Goal: Obtain resource: Download file/media

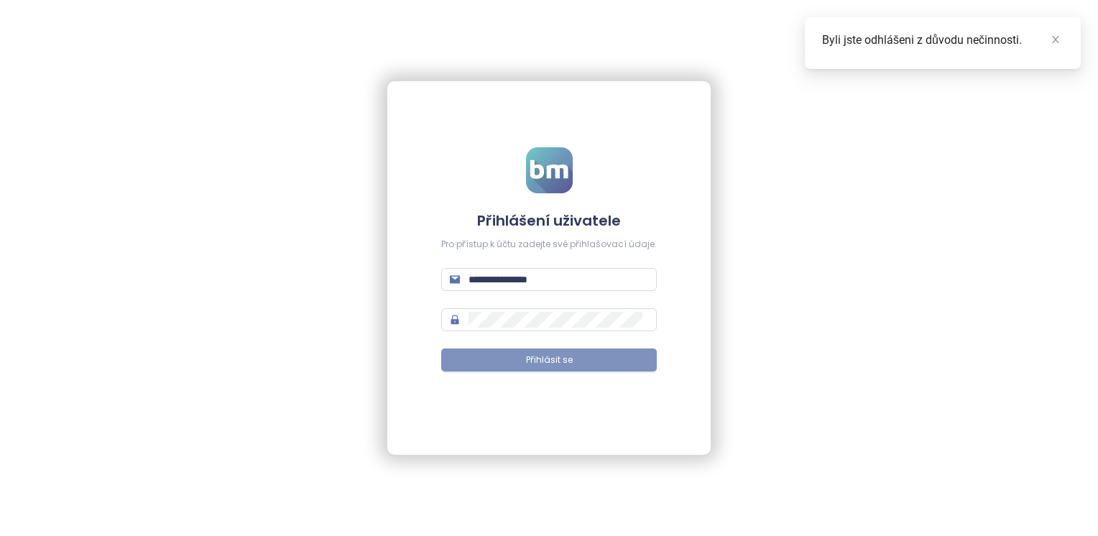
click at [612, 366] on button "Přihlásit se" at bounding box center [549, 359] width 216 height 23
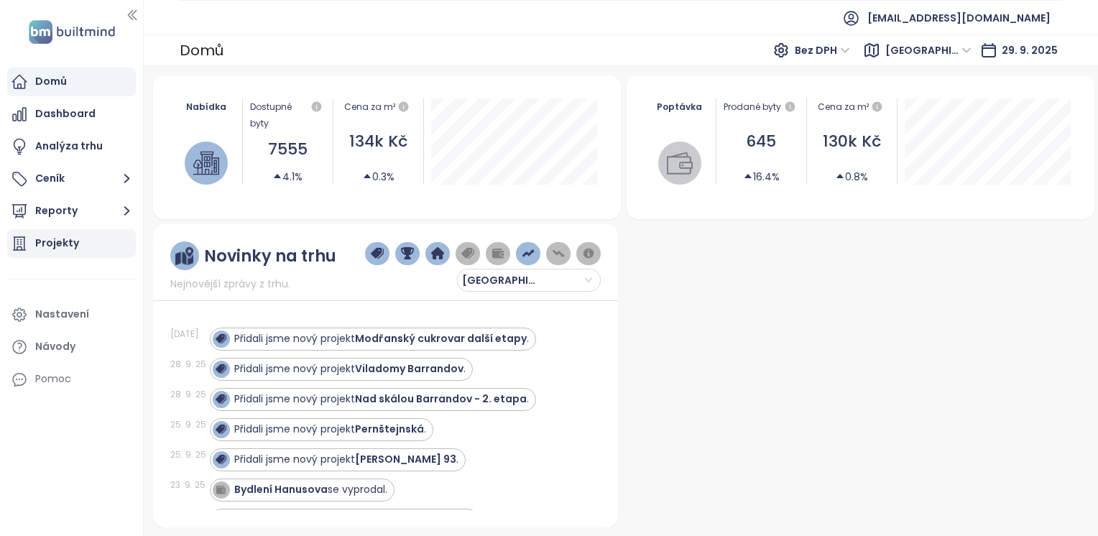
click at [101, 240] on div "Projekty" at bounding box center [71, 243] width 129 height 29
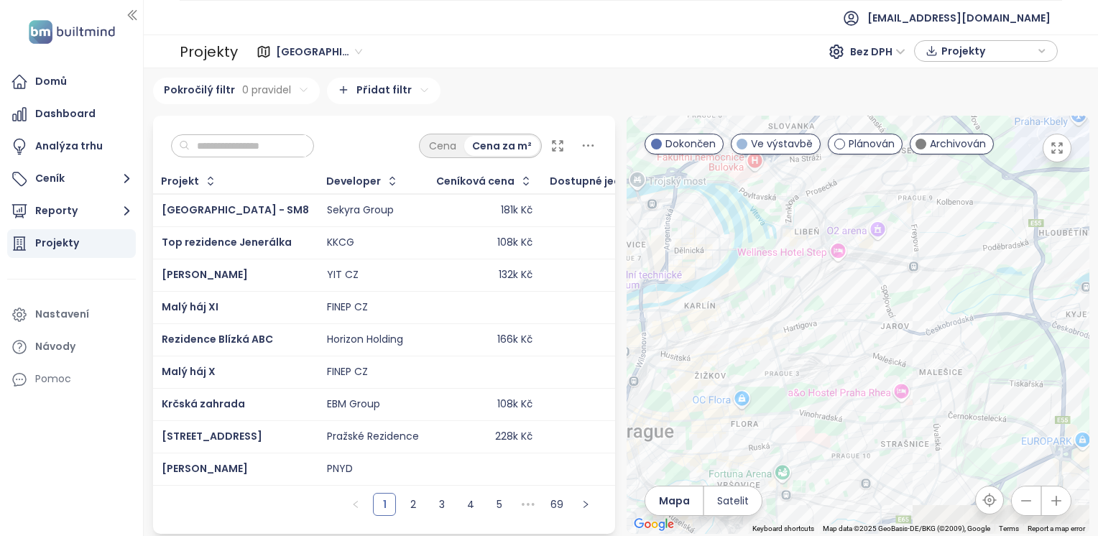
drag, startPoint x: 889, startPoint y: 402, endPoint x: 899, endPoint y: 226, distance: 175.5
click at [899, 226] on div at bounding box center [857, 325] width 463 height 418
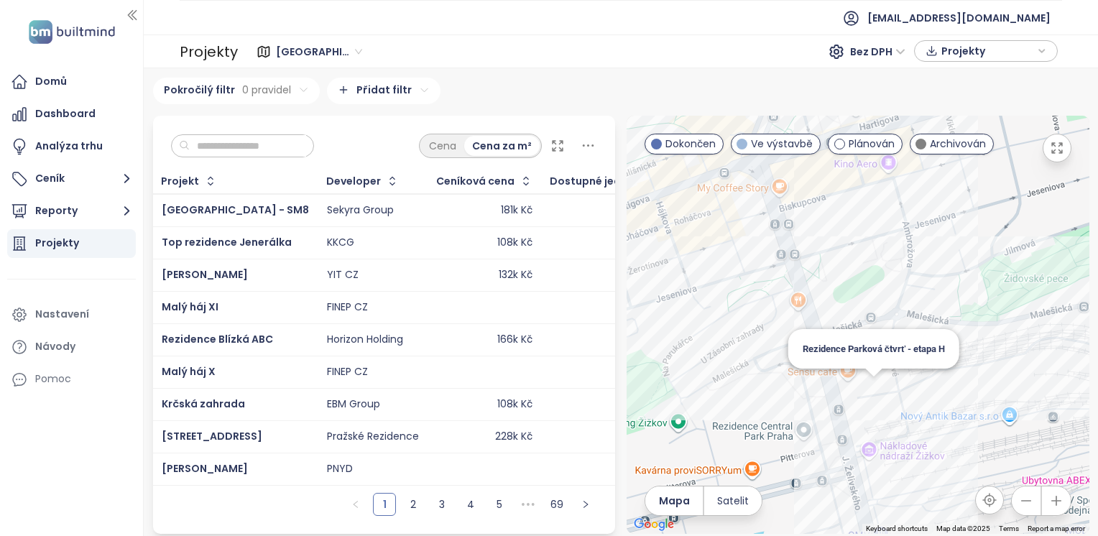
click at [865, 393] on div "Rezidence Parková čtvrť - etapa H" at bounding box center [857, 325] width 463 height 418
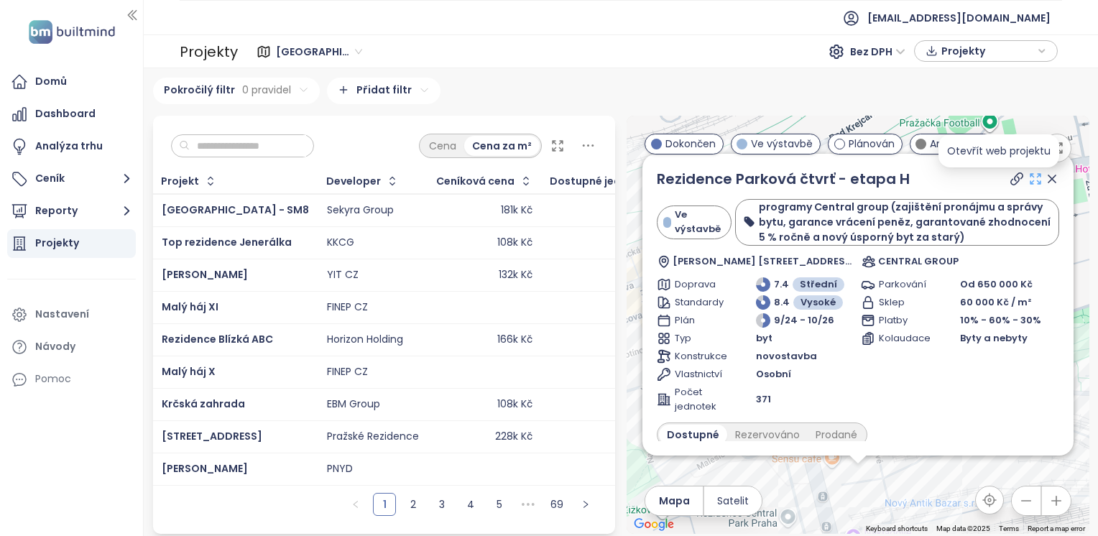
click at [1028, 186] on icon at bounding box center [1035, 179] width 14 height 14
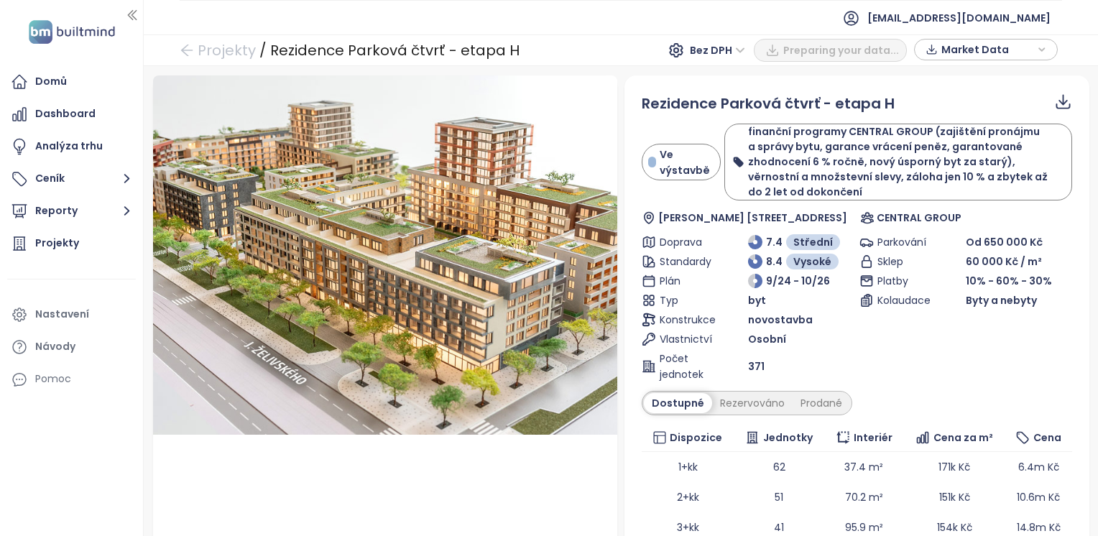
click at [1058, 102] on icon at bounding box center [1062, 99] width 9 height 11
click at [1010, 159] on span "Data jako XLSX" at bounding box center [1046, 162] width 80 height 16
click at [204, 55] on link "Projekty" at bounding box center [218, 50] width 76 height 26
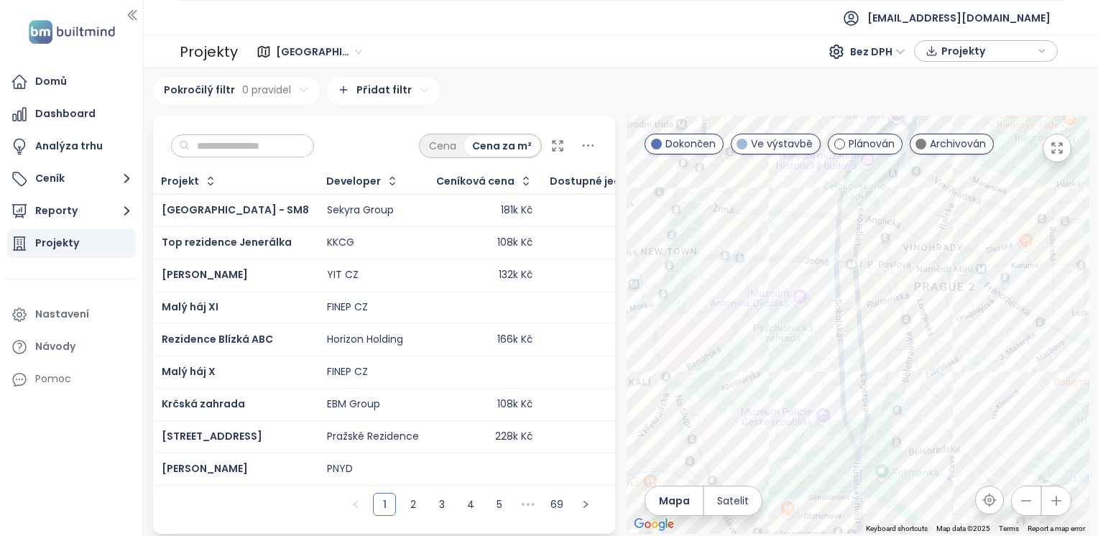
drag, startPoint x: 1045, startPoint y: 295, endPoint x: 1009, endPoint y: 274, distance: 42.1
click at [1009, 274] on div at bounding box center [857, 325] width 463 height 418
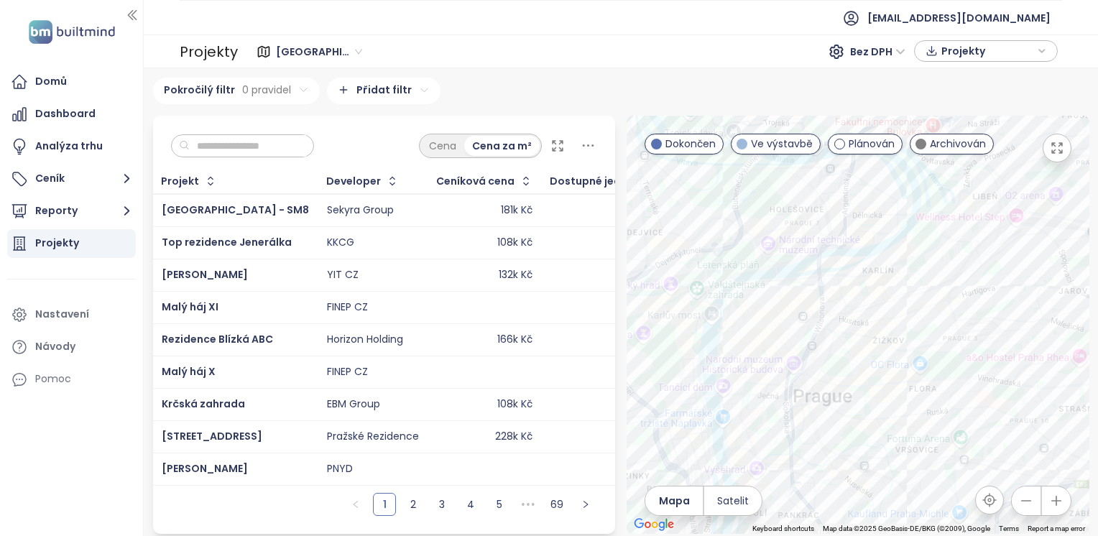
drag, startPoint x: 1043, startPoint y: 311, endPoint x: 846, endPoint y: 361, distance: 203.7
click at [828, 394] on div at bounding box center [857, 325] width 463 height 418
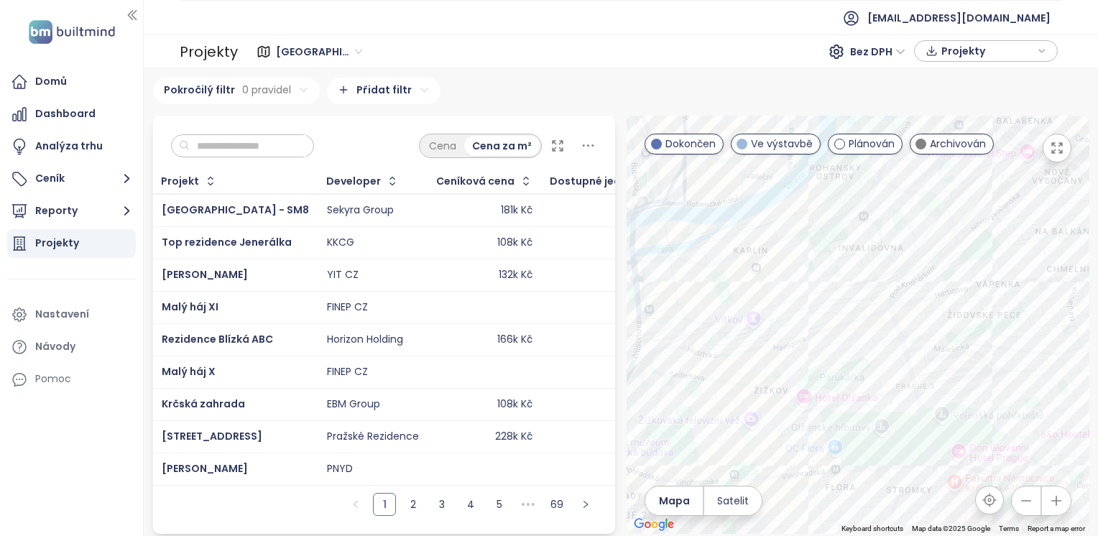
drag, startPoint x: 952, startPoint y: 318, endPoint x: 915, endPoint y: 323, distance: 37.7
click at [915, 323] on div at bounding box center [857, 325] width 463 height 418
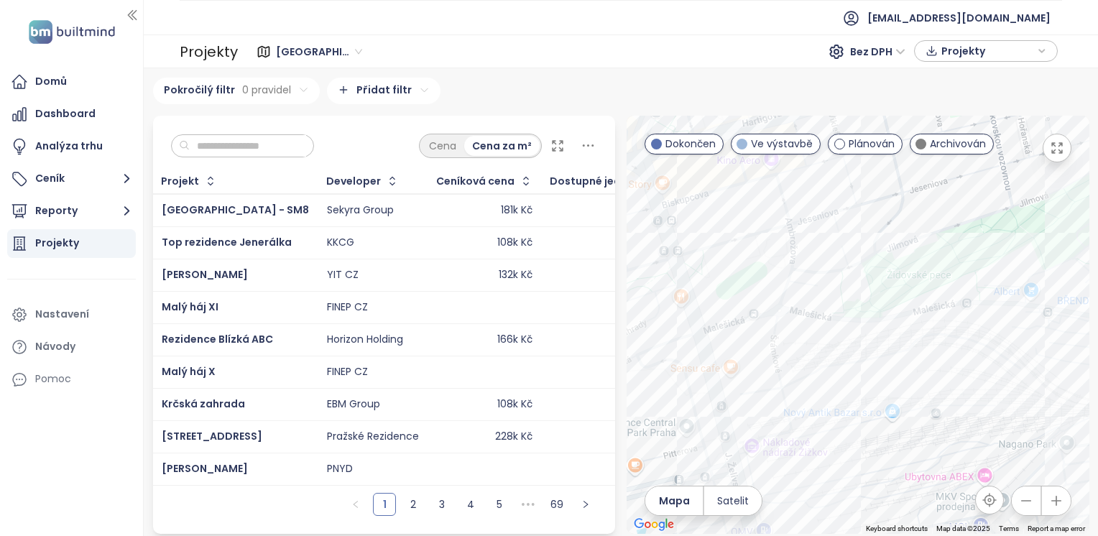
drag, startPoint x: 883, startPoint y: 323, endPoint x: 870, endPoint y: 281, distance: 44.3
click at [870, 281] on div at bounding box center [857, 325] width 463 height 418
click at [762, 388] on div at bounding box center [857, 325] width 463 height 418
click at [757, 387] on div "Rezidence Parková čtvrť - etapa H" at bounding box center [857, 325] width 463 height 418
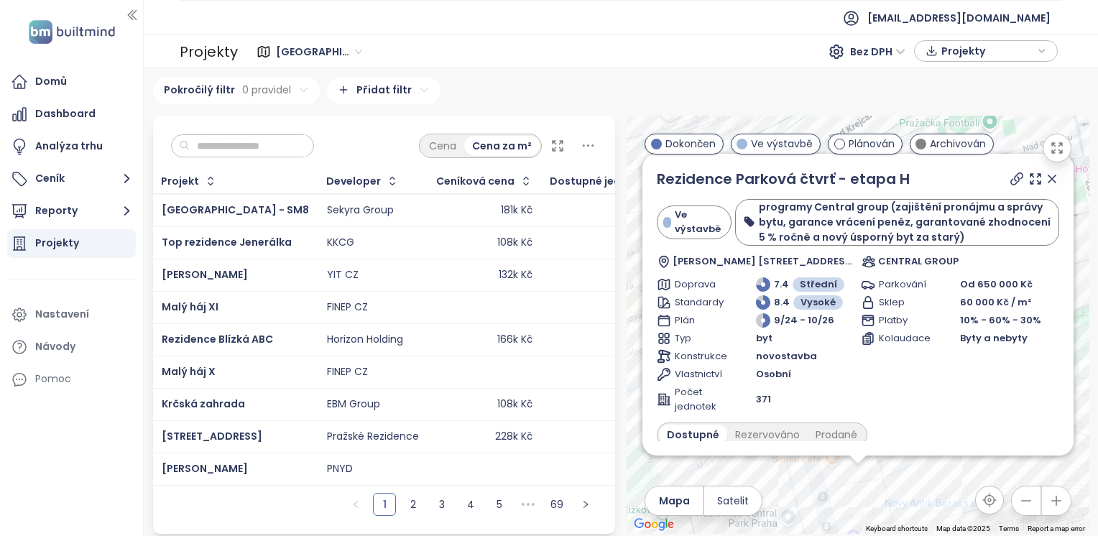
click at [1045, 182] on icon at bounding box center [1052, 179] width 14 height 14
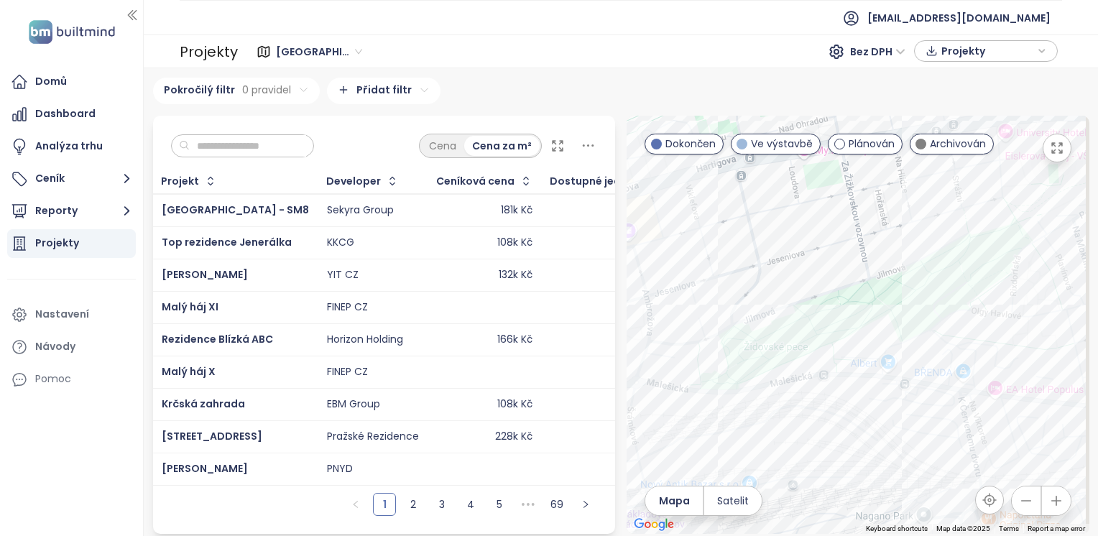
drag, startPoint x: 940, startPoint y: 312, endPoint x: 712, endPoint y: 303, distance: 228.6
click at [712, 303] on div at bounding box center [857, 325] width 463 height 418
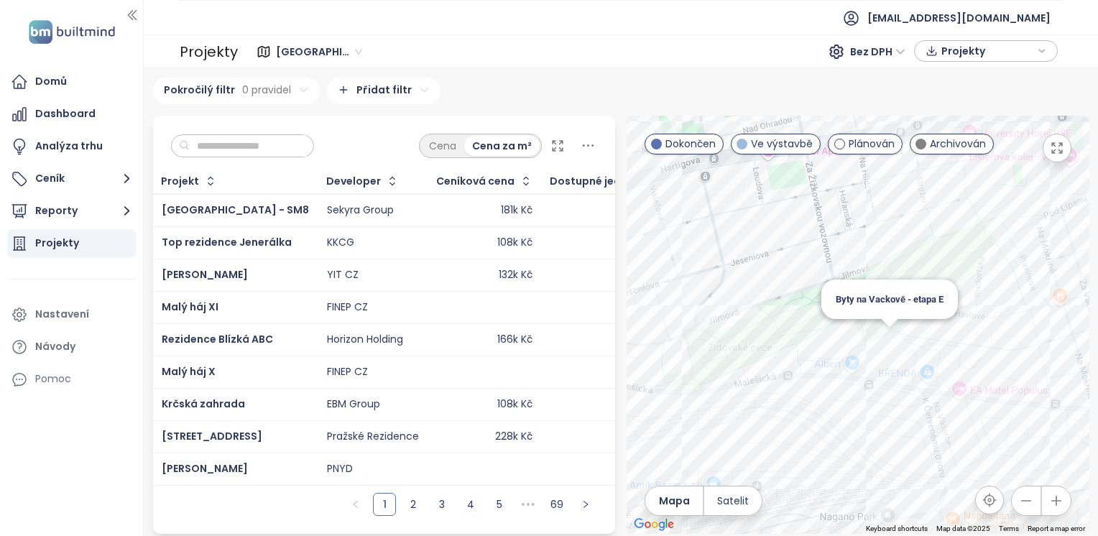
click at [879, 357] on div "Byty na Vackově - etapa E" at bounding box center [857, 325] width 463 height 418
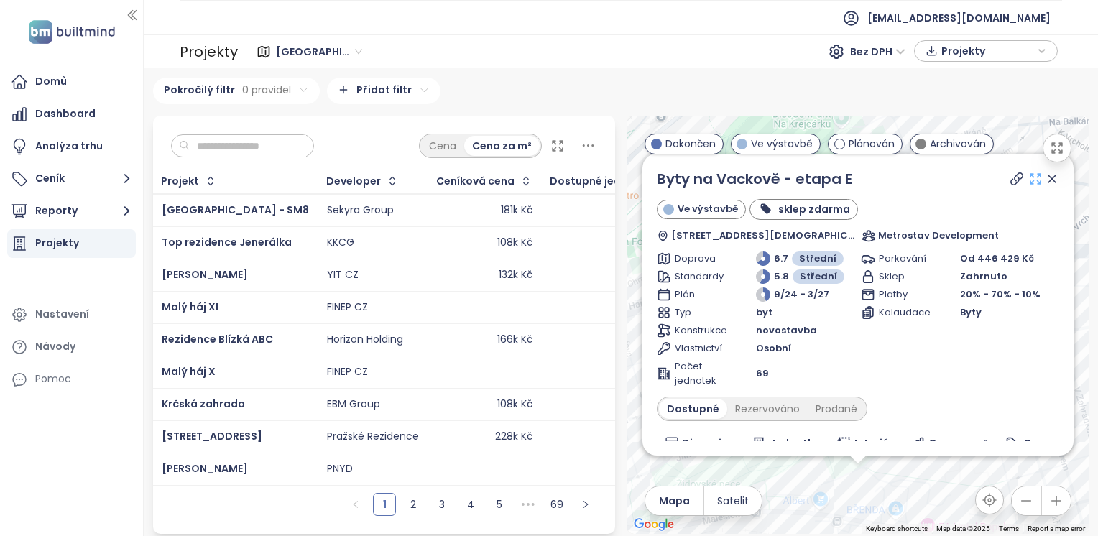
click at [1028, 185] on icon at bounding box center [1035, 179] width 14 height 14
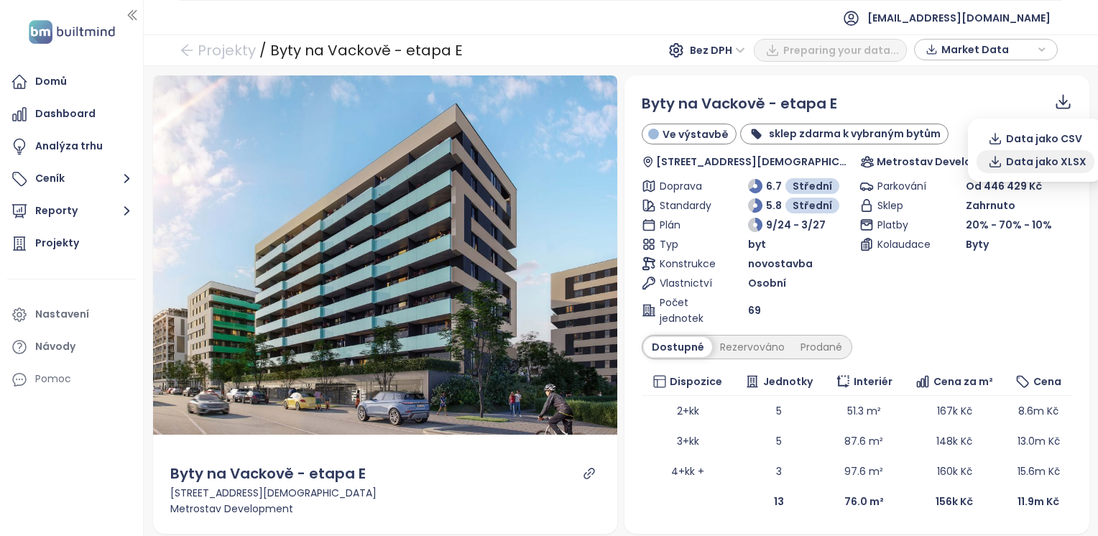
click at [1060, 156] on span "Data jako XLSX" at bounding box center [1046, 162] width 80 height 16
